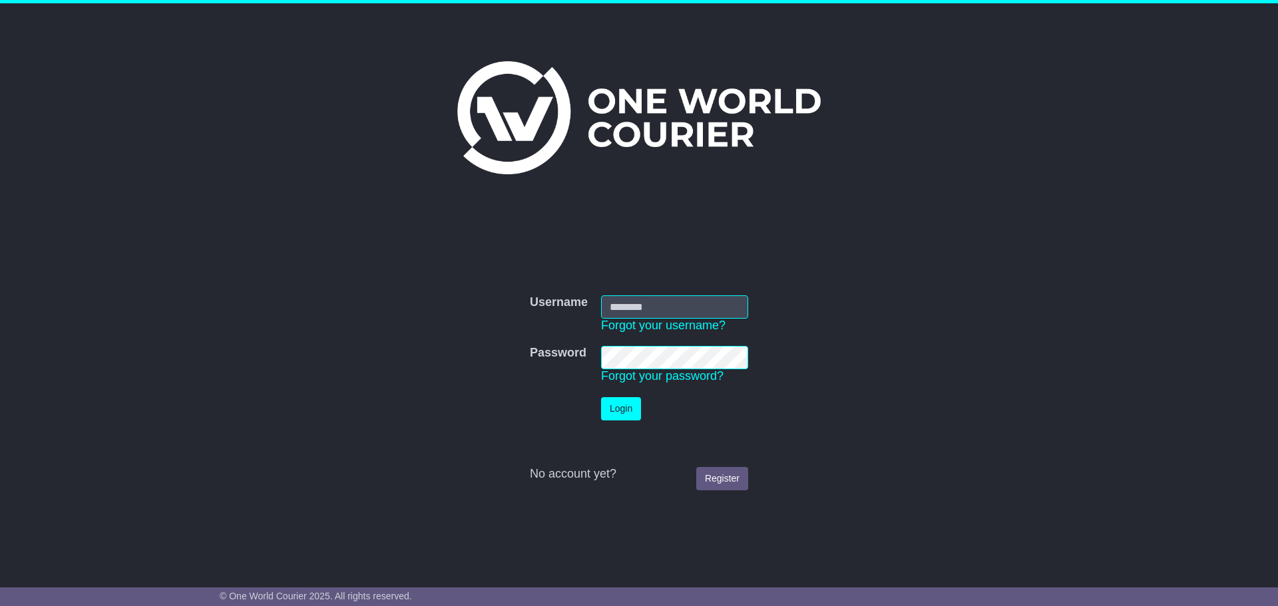
type input "**********"
click at [624, 405] on button "Login" at bounding box center [621, 408] width 40 height 23
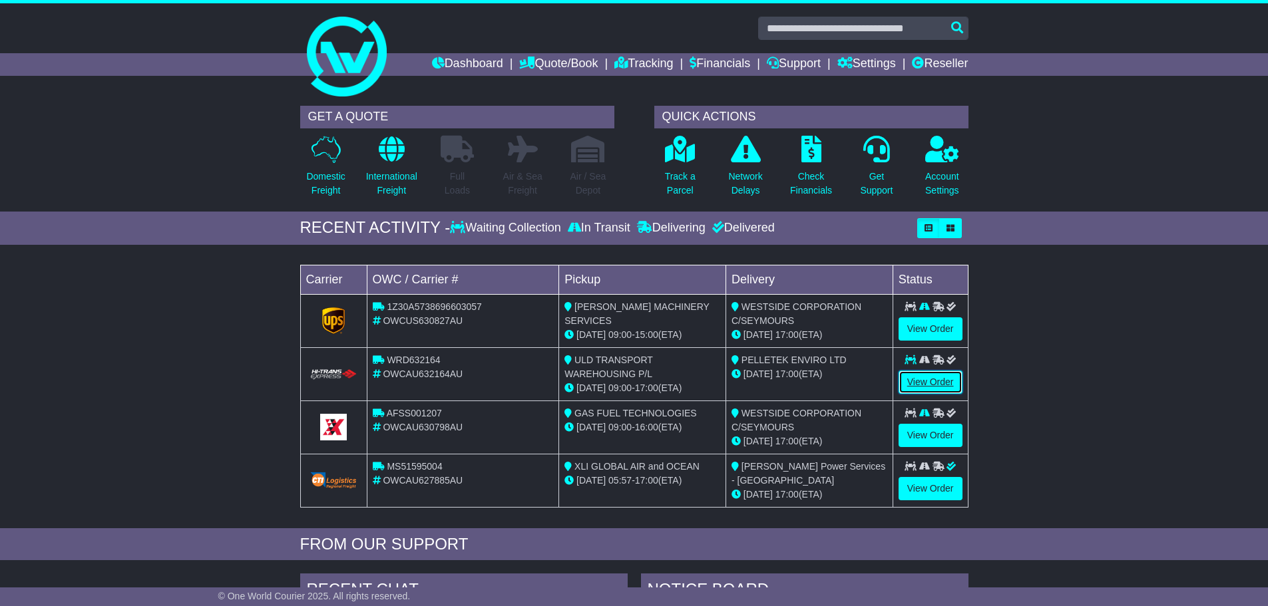
click at [928, 378] on link "View Order" at bounding box center [931, 382] width 64 height 23
